Goal: Contribute content

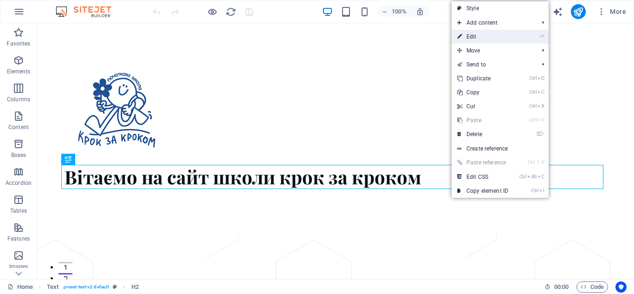
click at [476, 32] on link "⏎ Edit" at bounding box center [483, 37] width 62 height 14
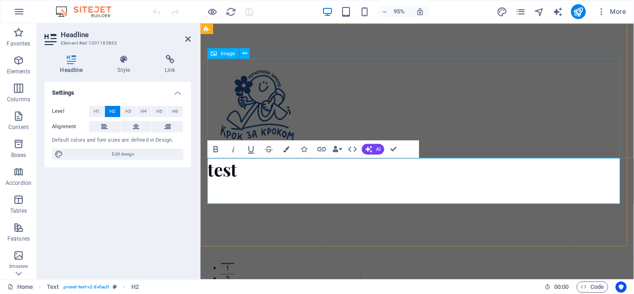
click at [508, 100] on figure at bounding box center [429, 112] width 442 height 104
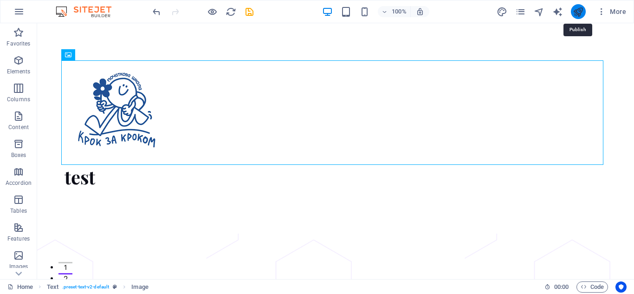
click at [581, 9] on icon "publish" at bounding box center [578, 11] width 11 height 11
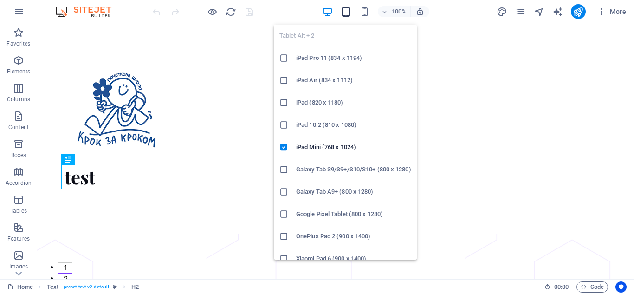
click at [345, 10] on icon "button" at bounding box center [346, 11] width 11 height 11
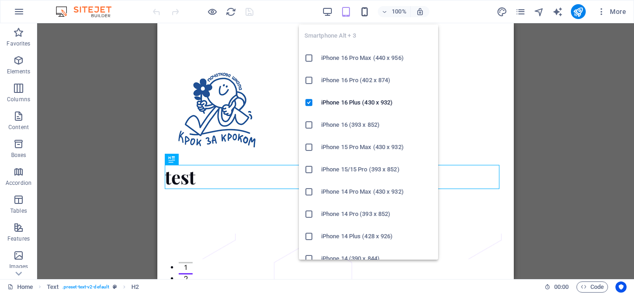
click at [363, 14] on icon "button" at bounding box center [364, 11] width 11 height 11
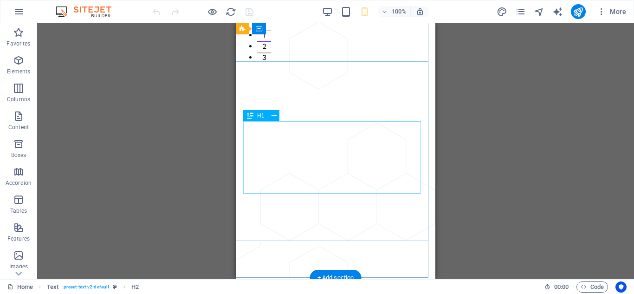
scroll to position [325, 0]
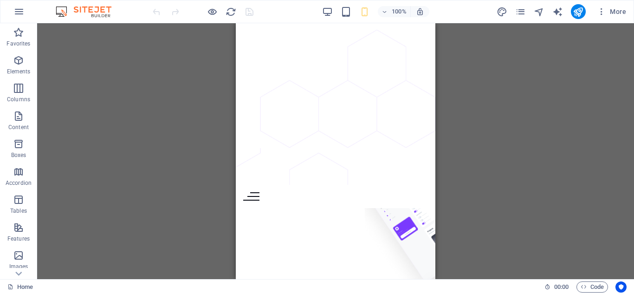
click at [522, 188] on div "Drag here to replace the existing content. Press “Ctrl” if you want to create a…" at bounding box center [335, 151] width 597 height 256
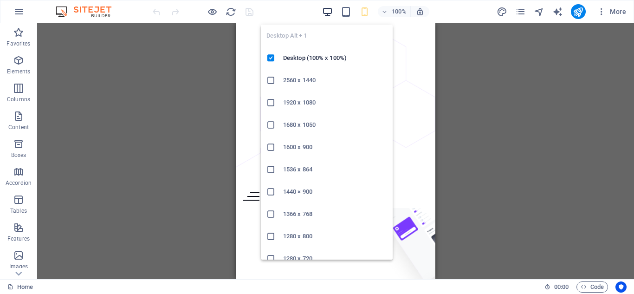
click at [327, 9] on icon "button" at bounding box center [327, 11] width 11 height 11
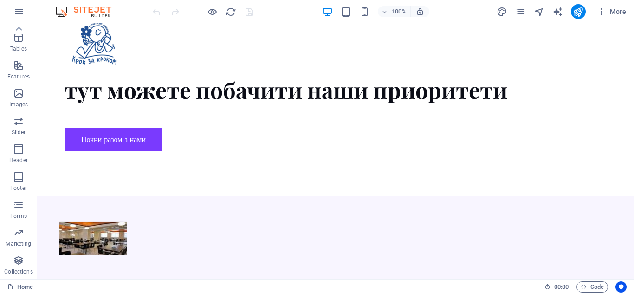
scroll to position [882, 0]
